Goal: Contribute content: Add original content to the website for others to see

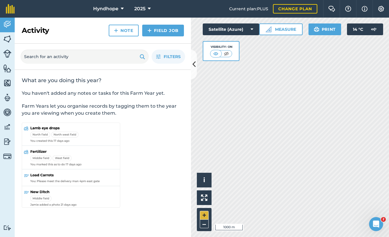
click at [205, 217] on button "+" at bounding box center [204, 215] width 9 height 9
click at [271, 237] on html "Hyndhope 2025 Current plan : PLUS Change plan Farm Chat Help Info Settings Hynd…" at bounding box center [194, 118] width 389 height 237
click at [323, 237] on html "Hyndhope 2025 Current plan : PLUS Change plan Farm Chat Help Info Settings Hynd…" at bounding box center [194, 118] width 389 height 237
click at [196, 65] on button at bounding box center [194, 64] width 6 height 29
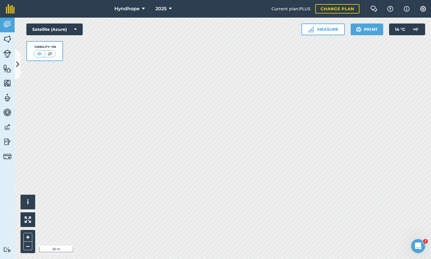
click at [332, 31] on button "Measure" at bounding box center [323, 29] width 43 height 12
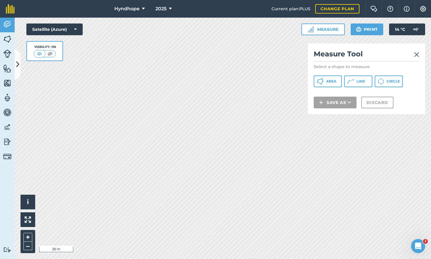
click at [358, 83] on span "Line" at bounding box center [361, 81] width 9 height 5
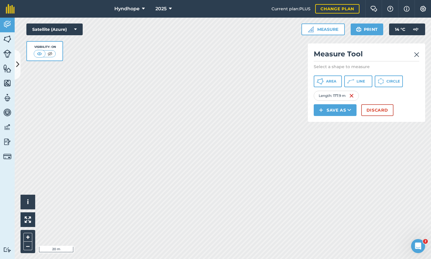
click at [374, 111] on button "Discard" at bounding box center [378, 110] width 32 height 12
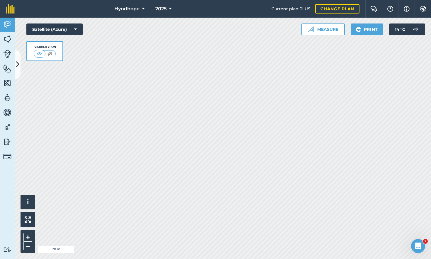
click at [334, 32] on button "Measure" at bounding box center [323, 29] width 43 height 12
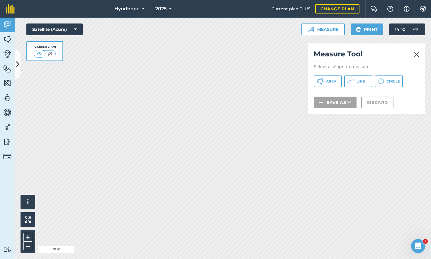
click at [352, 89] on div "Measure Tool Select a shape to measure Area Line Circle Save as Discard" at bounding box center [366, 78] width 117 height 71
click at [354, 83] on button "Line" at bounding box center [359, 81] width 28 height 12
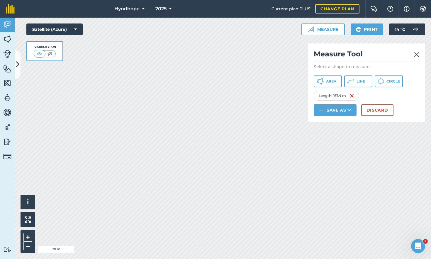
click at [336, 111] on button "Save as" at bounding box center [335, 110] width 43 height 12
click at [335, 135] on link "Feature" at bounding box center [335, 136] width 41 height 13
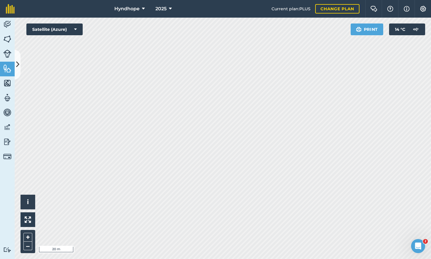
click at [6, 38] on img at bounding box center [7, 39] width 8 height 9
click at [330, 29] on button "Measure" at bounding box center [323, 29] width 43 height 12
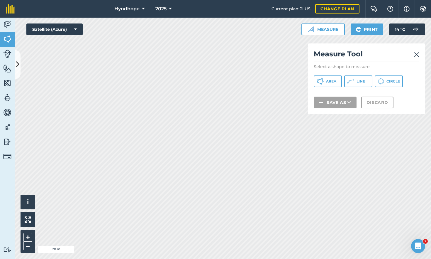
click at [352, 81] on icon at bounding box center [350, 81] width 7 height 7
click at [8, 113] on img at bounding box center [7, 112] width 8 height 9
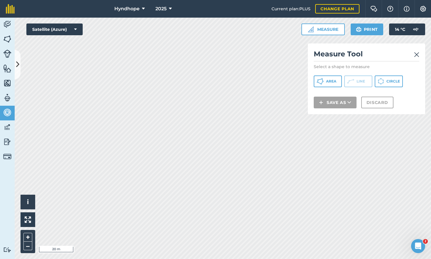
click at [8, 100] on img at bounding box center [7, 97] width 8 height 9
click at [7, 82] on img at bounding box center [7, 83] width 8 height 9
click at [6, 126] on img at bounding box center [7, 127] width 8 height 9
click at [6, 107] on link "Vehicles" at bounding box center [7, 113] width 15 height 15
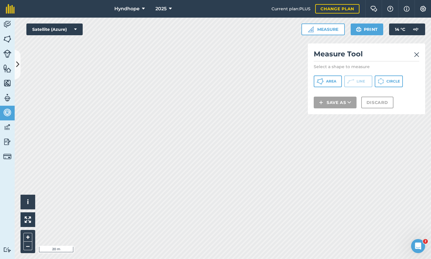
click at [9, 95] on img at bounding box center [7, 97] width 8 height 9
click at [8, 77] on link "Maps" at bounding box center [7, 83] width 15 height 15
click at [6, 67] on img at bounding box center [7, 68] width 8 height 9
click at [6, 53] on img at bounding box center [7, 54] width 8 height 8
click at [7, 40] on img at bounding box center [7, 39] width 8 height 9
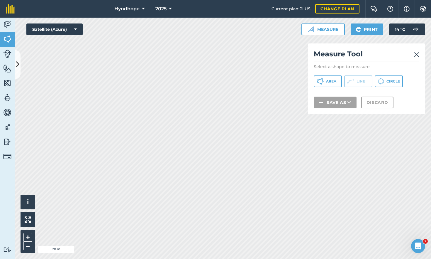
click at [388, 58] on img at bounding box center [416, 54] width 5 height 7
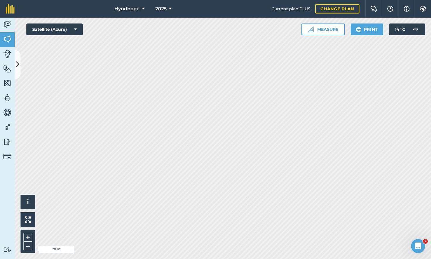
click at [7, 99] on img at bounding box center [7, 97] width 8 height 9
click at [9, 82] on img at bounding box center [7, 83] width 8 height 9
click at [6, 112] on img at bounding box center [7, 112] width 8 height 9
click at [6, 69] on img at bounding box center [7, 68] width 8 height 9
click at [7, 38] on img at bounding box center [7, 39] width 8 height 9
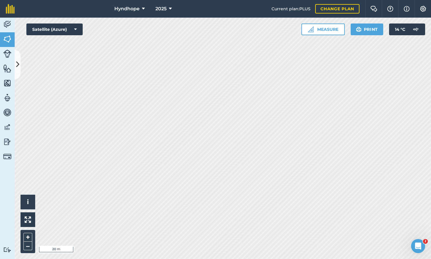
click at [7, 141] on img at bounding box center [7, 141] width 8 height 9
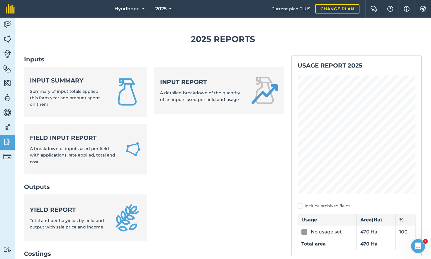
click at [8, 52] on img at bounding box center [7, 54] width 8 height 8
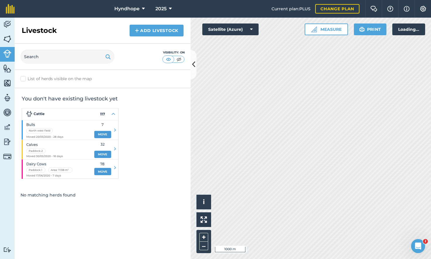
click at [8, 52] on img at bounding box center [7, 54] width 8 height 8
click at [9, 39] on img at bounding box center [7, 39] width 8 height 9
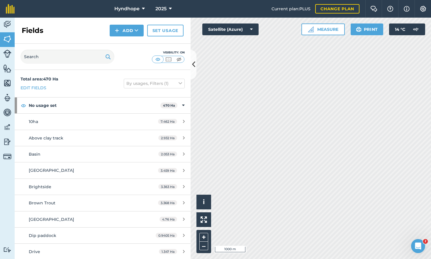
click at [9, 83] on img at bounding box center [7, 83] width 8 height 9
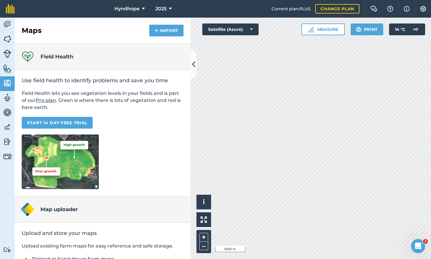
click at [7, 111] on img at bounding box center [7, 112] width 8 height 9
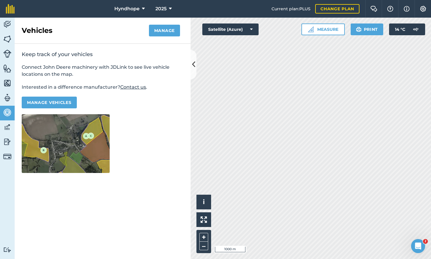
click at [10, 94] on img at bounding box center [7, 97] width 8 height 9
select select "MEMBER"
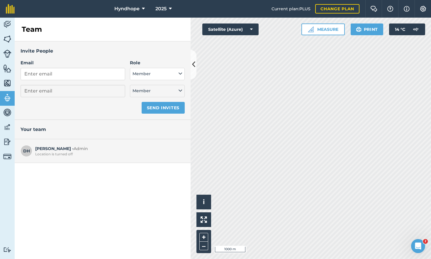
click at [8, 79] on img at bounding box center [7, 83] width 8 height 9
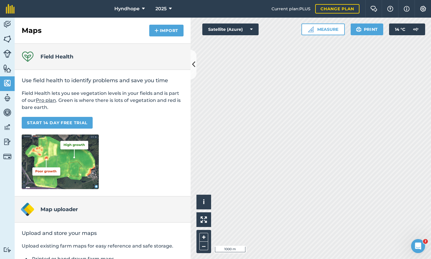
click at [8, 69] on img at bounding box center [7, 68] width 8 height 9
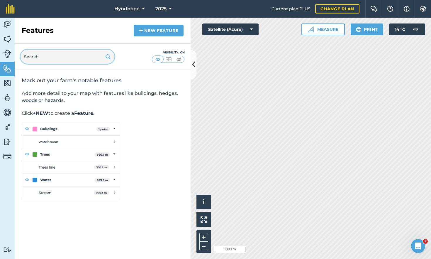
click at [102, 58] on input "text" at bounding box center [68, 57] width 94 height 14
click at [108, 58] on img at bounding box center [108, 56] width 6 height 7
click at [159, 29] on link "New feature" at bounding box center [159, 31] width 50 height 12
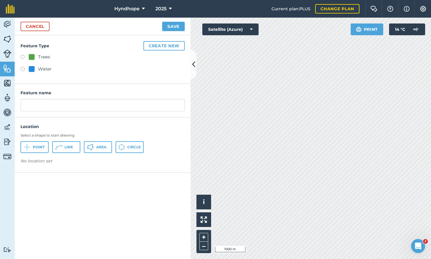
click at [63, 146] on button "Line" at bounding box center [66, 147] width 28 height 12
click at [53, 162] on img at bounding box center [52, 162] width 5 height 7
click at [202, 237] on button "+" at bounding box center [204, 237] width 9 height 9
click at [204, 237] on button "+" at bounding box center [204, 237] width 9 height 9
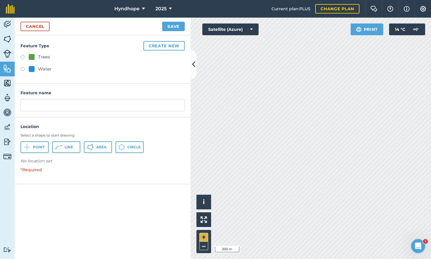
click at [204, 237] on button "+" at bounding box center [204, 237] width 9 height 9
click at [66, 146] on span "Line" at bounding box center [69, 147] width 9 height 5
click at [104, 148] on span "Area" at bounding box center [101, 147] width 10 height 5
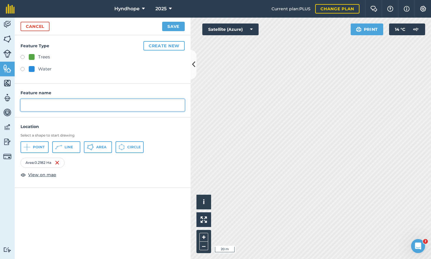
click at [64, 104] on input "text" at bounding box center [103, 105] width 164 height 12
click at [28, 104] on input "culvert ln" at bounding box center [103, 105] width 164 height 12
type input "Culvert ln"
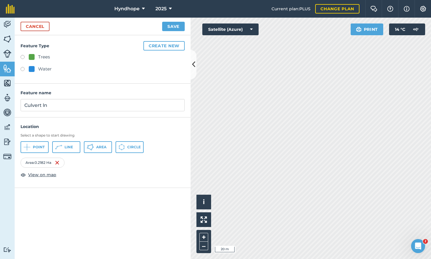
click at [172, 26] on button "Save" at bounding box center [173, 26] width 23 height 9
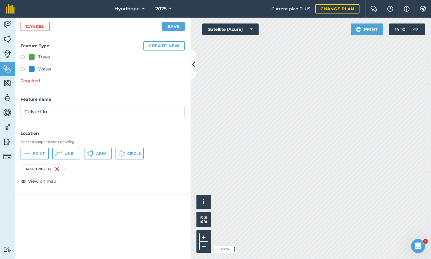
click at [70, 153] on span "Line" at bounding box center [69, 153] width 9 height 5
click at [23, 56] on label at bounding box center [25, 58] width 8 height 6
radio input "true"
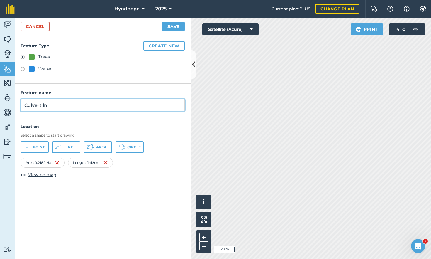
click at [54, 108] on input "Culvert ln" at bounding box center [103, 105] width 164 height 12
type input "C"
type input "pentagon"
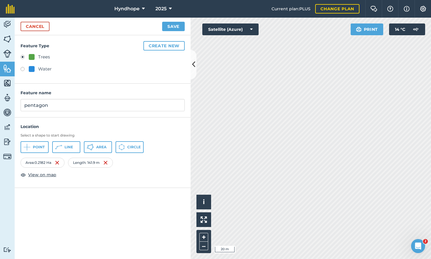
click at [175, 26] on button "Save" at bounding box center [173, 26] width 23 height 9
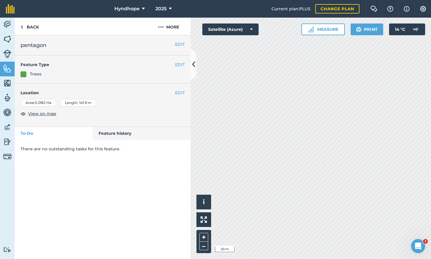
click at [6, 70] on img at bounding box center [7, 68] width 8 height 9
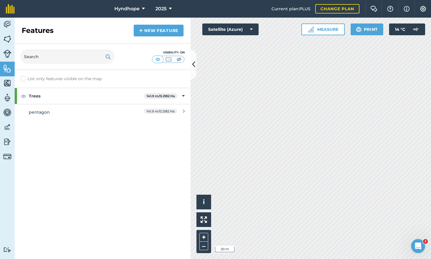
click at [149, 28] on link "New feature" at bounding box center [159, 31] width 50 height 12
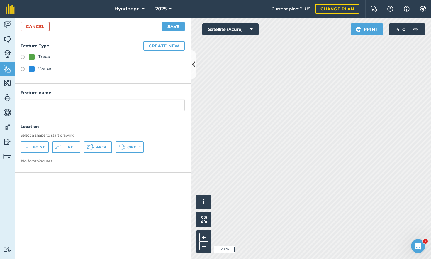
click at [23, 56] on label at bounding box center [25, 58] width 8 height 6
radio input "true"
click at [71, 146] on span "Line" at bounding box center [69, 147] width 9 height 5
click at [67, 148] on span "Line" at bounding box center [69, 147] width 9 height 5
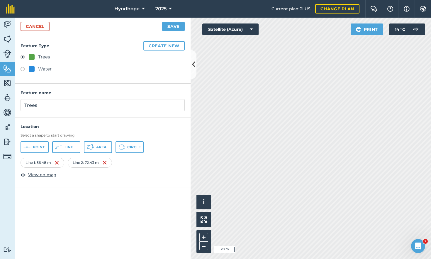
click at [75, 147] on button "Line" at bounding box center [66, 147] width 28 height 12
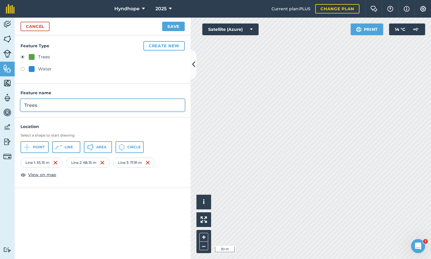
click at [53, 106] on input "Trees" at bounding box center [103, 105] width 164 height 12
type input "T"
click at [27, 104] on input "cutting ln" at bounding box center [103, 105] width 164 height 12
type input "Cutting ln"
click at [174, 26] on button "Save" at bounding box center [173, 26] width 23 height 9
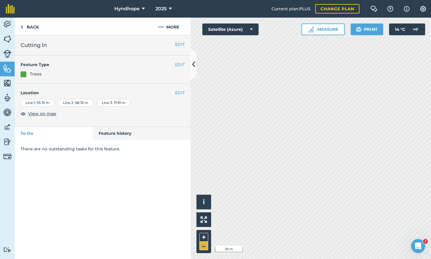
click at [202, 237] on button "–" at bounding box center [204, 246] width 9 height 9
click at [205, 237] on button "–" at bounding box center [204, 246] width 9 height 9
click at [194, 66] on icon at bounding box center [193, 64] width 3 height 10
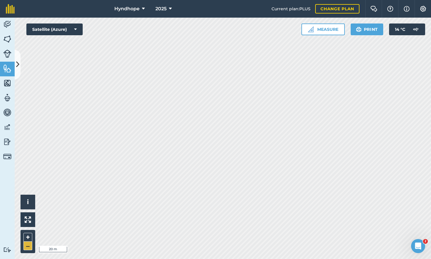
click at [27, 237] on button "–" at bounding box center [27, 246] width 9 height 9
click at [28, 235] on button "+" at bounding box center [27, 237] width 9 height 9
click at [30, 237] on button "–" at bounding box center [27, 246] width 9 height 9
click at [6, 67] on img at bounding box center [7, 68] width 8 height 9
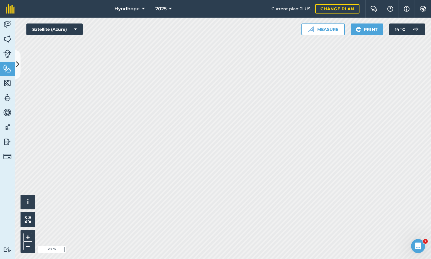
click at [18, 65] on icon at bounding box center [17, 64] width 3 height 10
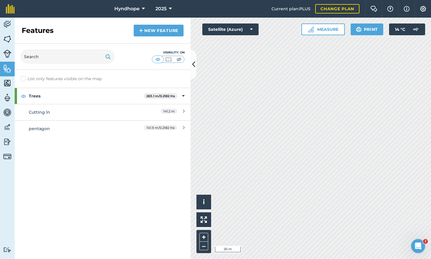
click at [136, 114] on div "141.2 m" at bounding box center [159, 112] width 52 height 6
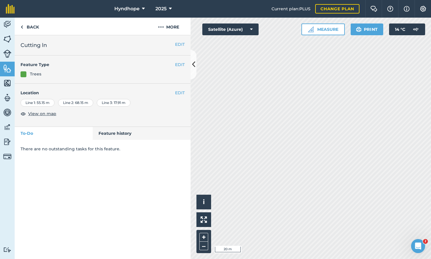
click at [180, 44] on button "EDIT" at bounding box center [180, 44] width 10 height 6
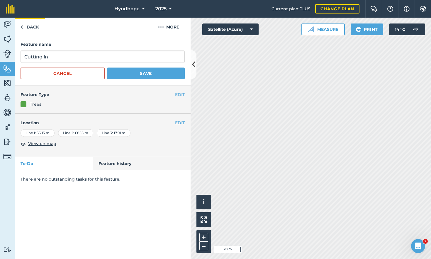
click at [31, 28] on link "Back" at bounding box center [30, 26] width 30 height 17
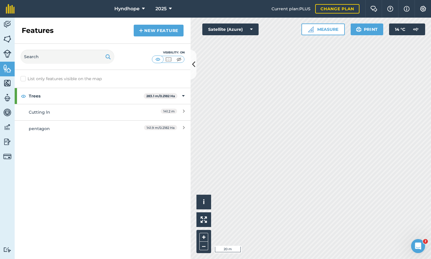
click at [181, 110] on div "141.2 m" at bounding box center [159, 112] width 52 height 6
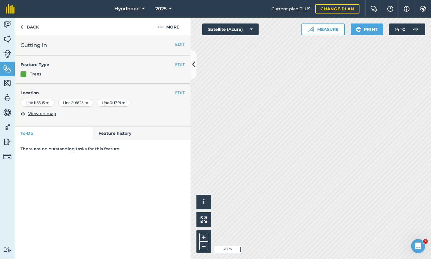
click at [179, 93] on button "EDIT" at bounding box center [180, 93] width 10 height 6
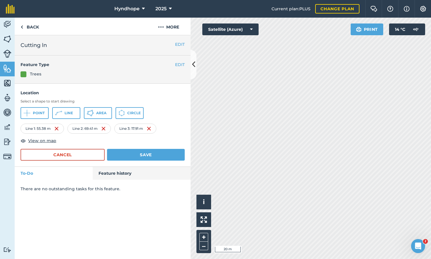
click at [249, 0] on html "Hyndhope 2025 Current plan : PLUS Change plan Farm Chat Help Info Settings Hynd…" at bounding box center [215, 129] width 431 height 259
click at [279, 10] on div "Hyndhope 2025 Current plan : PLUS Change plan Farm Chat Help Info Settings Hynd…" at bounding box center [215, 129] width 431 height 259
click at [23, 26] on img at bounding box center [22, 26] width 3 height 7
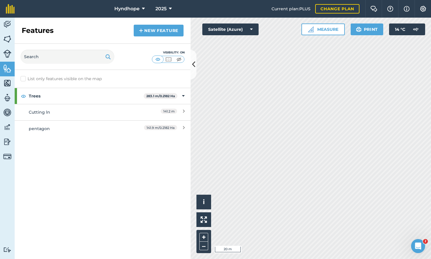
click at [89, 127] on div "pentagon" at bounding box center [81, 128] width 104 height 6
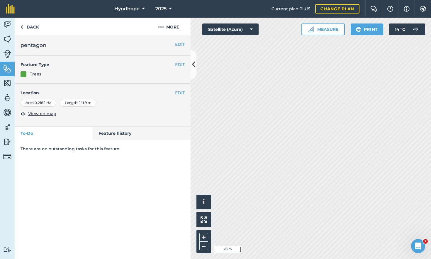
click at [180, 92] on button "EDIT" at bounding box center [180, 93] width 10 height 6
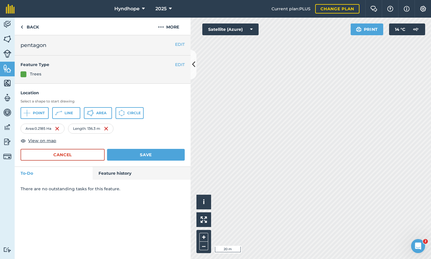
click at [147, 153] on button "Save" at bounding box center [146, 155] width 78 height 12
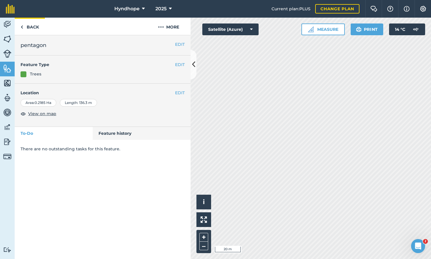
click at [22, 27] on img at bounding box center [22, 26] width 3 height 7
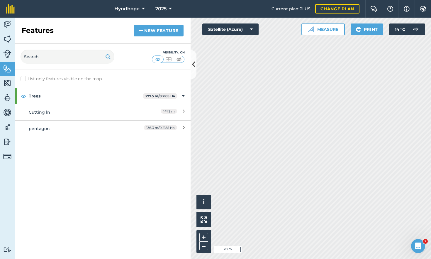
click at [48, 113] on div "Cutting ln" at bounding box center [81, 112] width 104 height 6
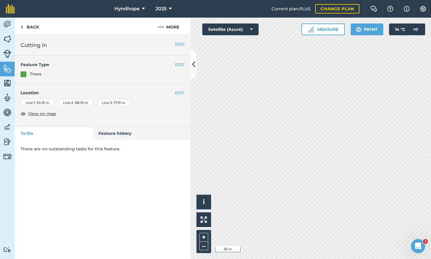
click at [182, 93] on button "EDIT" at bounding box center [180, 93] width 10 height 6
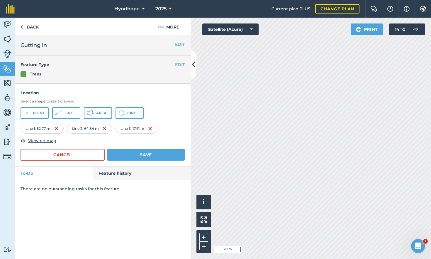
click at [155, 154] on button "Save" at bounding box center [146, 155] width 78 height 12
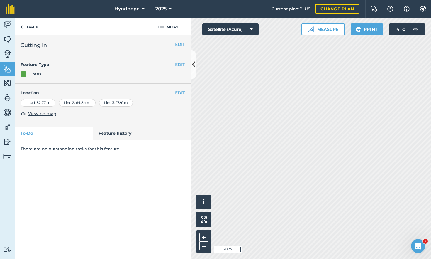
click at [194, 66] on icon at bounding box center [193, 64] width 3 height 10
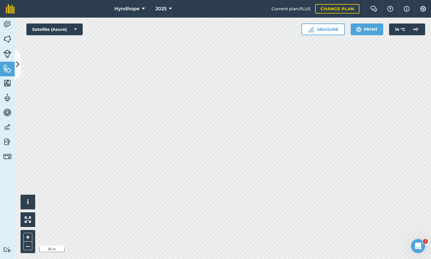
click at [6, 68] on img at bounding box center [7, 68] width 8 height 9
click at [28, 237] on button "–" at bounding box center [27, 246] width 9 height 9
click at [18, 67] on icon at bounding box center [17, 64] width 3 height 10
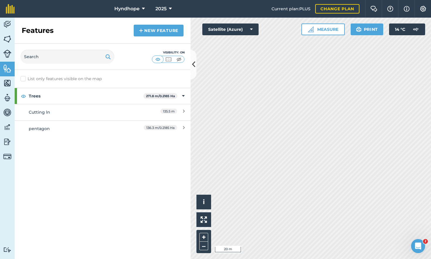
click at [184, 126] on icon at bounding box center [184, 128] width 2 height 6
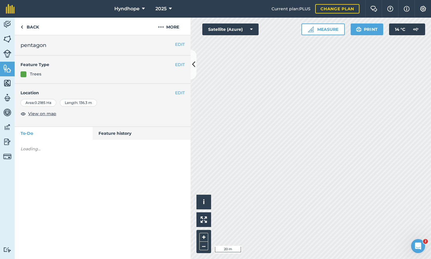
click at [180, 93] on button "EDIT" at bounding box center [180, 93] width 10 height 6
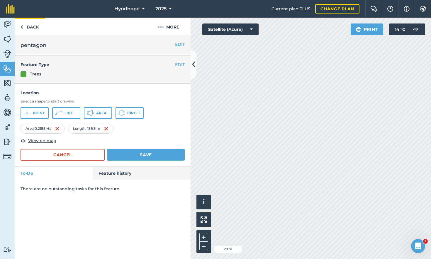
click at [23, 27] on link "Back" at bounding box center [30, 26] width 30 height 17
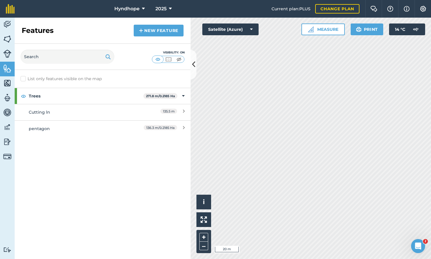
click at [183, 126] on div "136.3 m / 0.2185 Ha" at bounding box center [159, 128] width 52 height 6
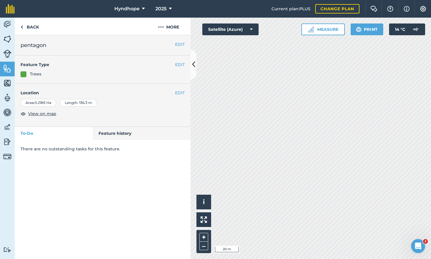
click at [180, 92] on button "EDIT" at bounding box center [180, 93] width 10 height 6
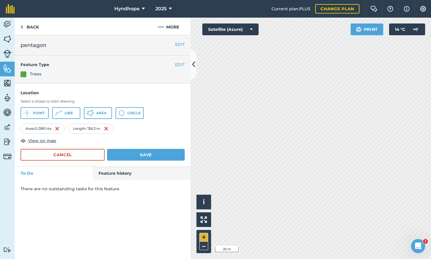
click at [204, 237] on button "+" at bounding box center [204, 237] width 9 height 9
click at [28, 26] on link "Back" at bounding box center [30, 26] width 30 height 17
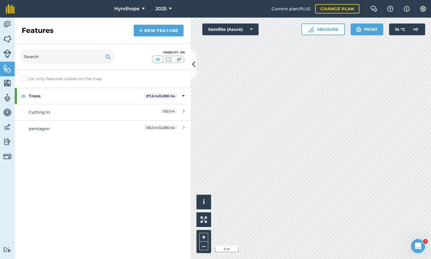
click at [153, 112] on div "135.5 m" at bounding box center [159, 112] width 52 height 6
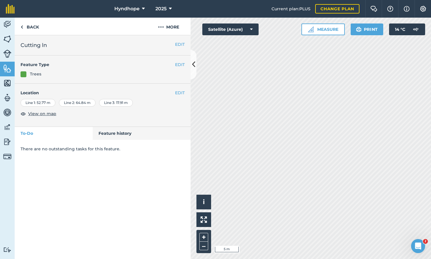
click at [180, 92] on button "EDIT" at bounding box center [180, 93] width 10 height 6
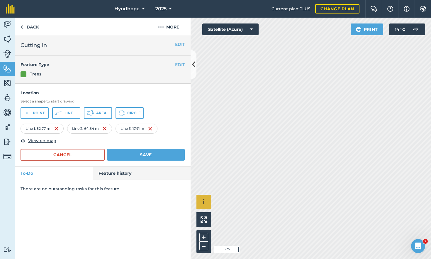
click at [209, 200] on div "Click to start drawing i © 2025 TomTom, Microsoft 5 m + –" at bounding box center [311, 138] width 241 height 241
click at [203, 237] on button "–" at bounding box center [204, 246] width 9 height 9
click at [29, 27] on link "Back" at bounding box center [30, 26] width 30 height 17
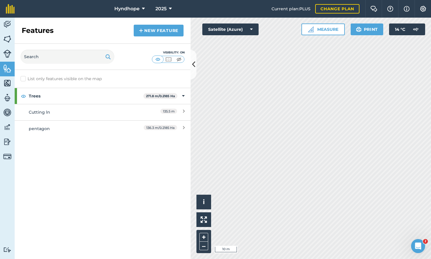
click at [253, 32] on div "Click to start drawing i © 2025 TomTom, Microsoft 10 m + – Satellite (Azure) Me…" at bounding box center [311, 138] width 241 height 241
click at [195, 67] on icon at bounding box center [193, 64] width 3 height 10
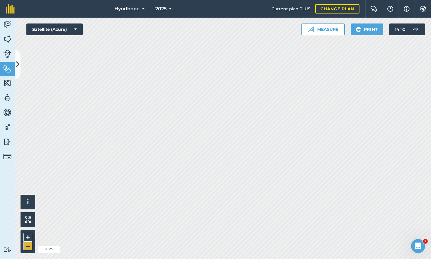
click at [30, 237] on button "–" at bounding box center [27, 246] width 9 height 9
